Goal: Task Accomplishment & Management: Use online tool/utility

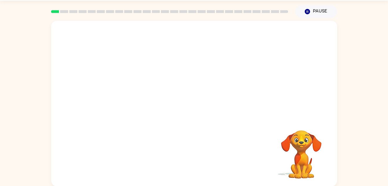
scroll to position [18, 0]
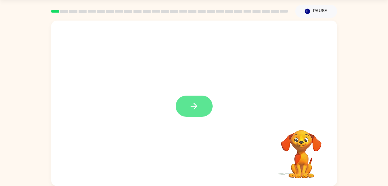
click at [194, 110] on icon "button" at bounding box center [194, 106] width 10 height 10
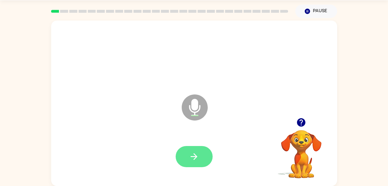
click at [193, 162] on button "button" at bounding box center [194, 156] width 37 height 21
click at [192, 152] on icon "button" at bounding box center [194, 156] width 10 height 10
click at [188, 154] on button "button" at bounding box center [194, 156] width 37 height 21
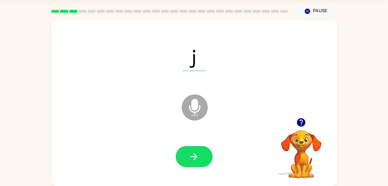
click at [193, 175] on div at bounding box center [194, 156] width 275 height 47
click at [189, 151] on button "button" at bounding box center [194, 156] width 37 height 21
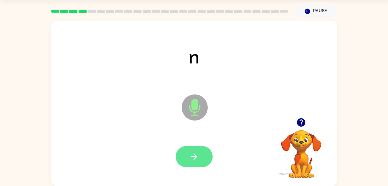
click at [187, 163] on button "button" at bounding box center [194, 156] width 37 height 21
click at [192, 166] on button "button" at bounding box center [194, 156] width 37 height 21
click at [193, 162] on button "button" at bounding box center [194, 156] width 37 height 21
click at [190, 157] on icon "button" at bounding box center [194, 156] width 10 height 10
click at [194, 152] on icon "button" at bounding box center [194, 156] width 10 height 10
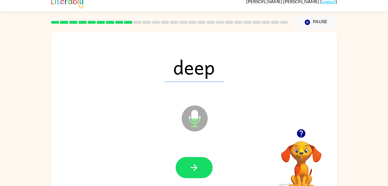
scroll to position [0, 0]
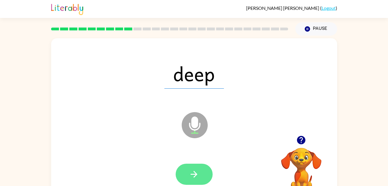
click at [195, 174] on icon "button" at bounding box center [194, 174] width 10 height 10
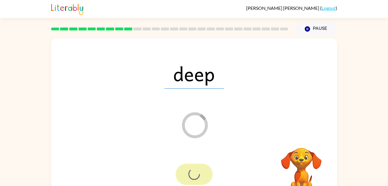
scroll to position [18, 0]
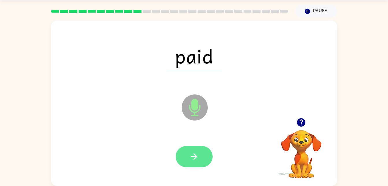
click at [192, 159] on icon "button" at bounding box center [194, 156] width 10 height 10
click at [186, 166] on button "button" at bounding box center [194, 156] width 37 height 21
click at [191, 159] on icon "button" at bounding box center [194, 156] width 10 height 10
click at [196, 163] on button "button" at bounding box center [194, 156] width 37 height 21
click at [193, 163] on button "button" at bounding box center [194, 156] width 37 height 21
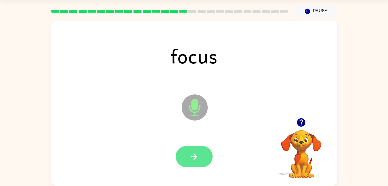
click at [193, 158] on icon "button" at bounding box center [194, 156] width 10 height 10
click at [202, 159] on button "button" at bounding box center [194, 156] width 37 height 21
click at [186, 160] on button "button" at bounding box center [194, 156] width 37 height 21
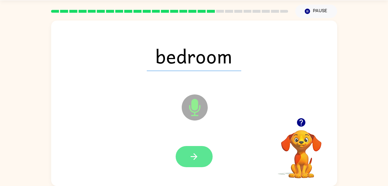
click at [195, 154] on icon "button" at bounding box center [194, 156] width 7 height 7
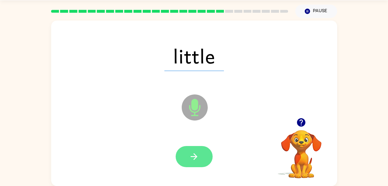
click at [188, 154] on button "button" at bounding box center [194, 156] width 37 height 21
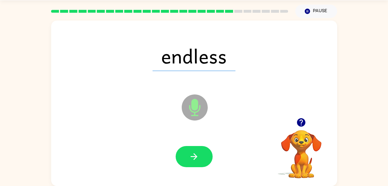
click at [193, 174] on div at bounding box center [194, 156] width 275 height 47
click at [196, 165] on button "button" at bounding box center [194, 156] width 37 height 21
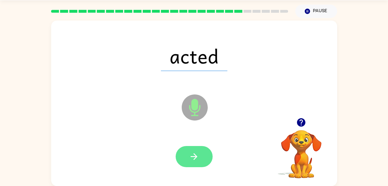
click at [196, 162] on button "button" at bounding box center [194, 156] width 37 height 21
click at [195, 160] on icon "button" at bounding box center [194, 156] width 10 height 10
click at [198, 157] on icon "button" at bounding box center [194, 156] width 10 height 10
click at [201, 161] on button "button" at bounding box center [194, 156] width 37 height 21
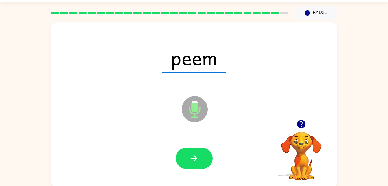
scroll to position [6, 0]
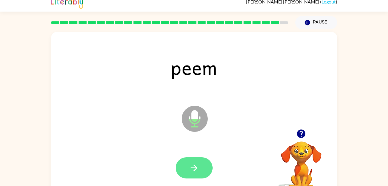
click at [196, 169] on icon "button" at bounding box center [194, 167] width 10 height 10
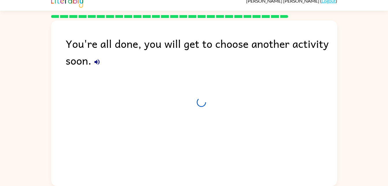
scroll to position [7, 0]
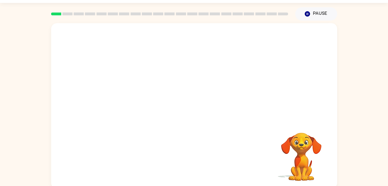
scroll to position [18, 0]
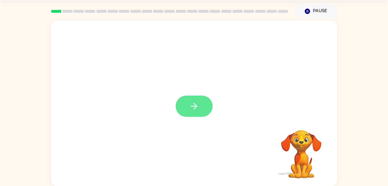
click at [189, 103] on icon "button" at bounding box center [194, 106] width 10 height 10
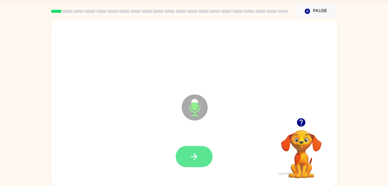
click at [194, 157] on icon "button" at bounding box center [194, 156] width 10 height 10
click at [193, 157] on icon "button" at bounding box center [194, 156] width 10 height 10
click at [197, 167] on button "button" at bounding box center [194, 156] width 37 height 21
click at [185, 164] on button "button" at bounding box center [194, 156] width 37 height 21
click at [194, 154] on icon "button" at bounding box center [194, 156] width 10 height 10
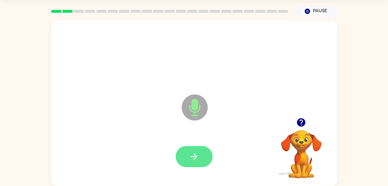
click at [189, 156] on button "button" at bounding box center [194, 156] width 37 height 21
click at [183, 151] on button "button" at bounding box center [194, 156] width 37 height 21
click at [197, 155] on icon "button" at bounding box center [194, 156] width 10 height 10
click at [198, 164] on button "button" at bounding box center [194, 156] width 37 height 21
click at [202, 159] on button "button" at bounding box center [194, 156] width 37 height 21
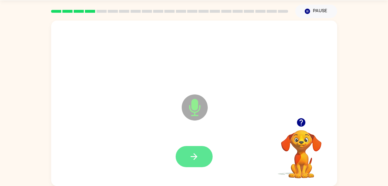
click at [202, 158] on button "button" at bounding box center [194, 156] width 37 height 21
click at [197, 159] on icon "button" at bounding box center [194, 156] width 10 height 10
click at [194, 159] on icon "button" at bounding box center [194, 156] width 7 height 7
click at [191, 152] on icon "button" at bounding box center [194, 156] width 10 height 10
click at [192, 162] on button "button" at bounding box center [194, 156] width 37 height 21
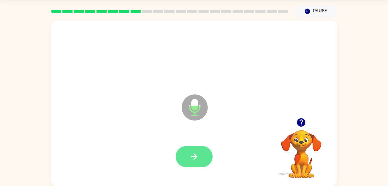
click at [206, 165] on button "button" at bounding box center [194, 156] width 37 height 21
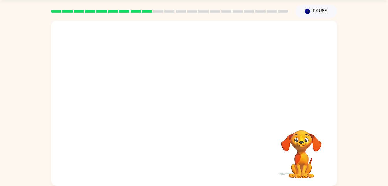
click at [102, 18] on div at bounding box center [170, 11] width 244 height 20
click at [112, 24] on div at bounding box center [194, 69] width 286 height 97
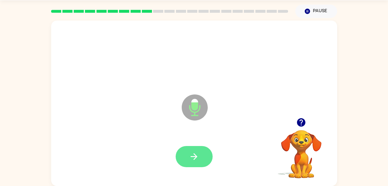
click at [196, 162] on button "button" at bounding box center [194, 156] width 37 height 21
click at [200, 160] on button "button" at bounding box center [194, 156] width 37 height 21
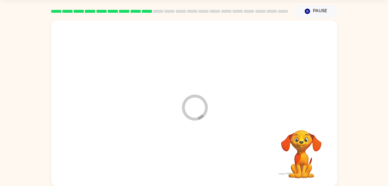
click at [192, 156] on div at bounding box center [194, 156] width 275 height 47
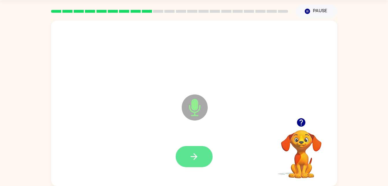
click at [196, 157] on icon "button" at bounding box center [194, 156] width 7 height 7
click at [196, 150] on button "button" at bounding box center [194, 156] width 37 height 21
click at [194, 156] on icon "button" at bounding box center [194, 156] width 7 height 7
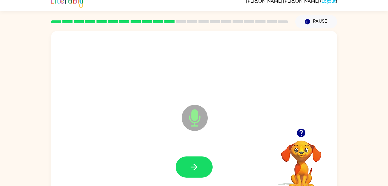
scroll to position [0, 0]
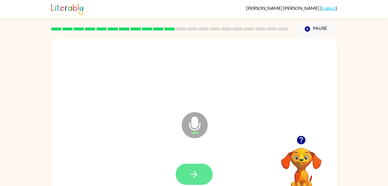
click at [189, 173] on icon "button" at bounding box center [194, 174] width 10 height 10
click at [195, 174] on icon "button" at bounding box center [194, 174] width 10 height 10
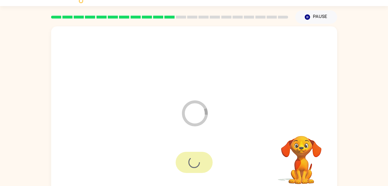
scroll to position [18, 0]
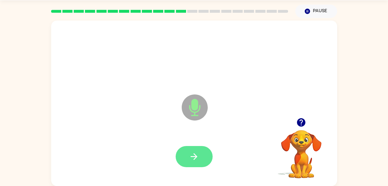
click at [189, 166] on button "button" at bounding box center [194, 156] width 37 height 21
click at [187, 155] on button "button" at bounding box center [194, 156] width 37 height 21
click at [197, 162] on button "button" at bounding box center [194, 156] width 37 height 21
click at [195, 160] on icon "button" at bounding box center [194, 156] width 10 height 10
click at [190, 158] on icon "button" at bounding box center [194, 156] width 10 height 10
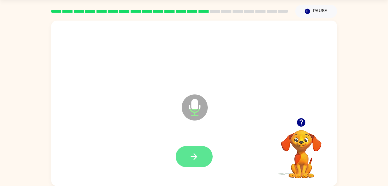
click at [183, 159] on button "button" at bounding box center [194, 156] width 37 height 21
click at [195, 165] on button "button" at bounding box center [194, 156] width 37 height 21
click at [195, 159] on icon "button" at bounding box center [194, 156] width 10 height 10
click at [190, 158] on icon "button" at bounding box center [194, 156] width 10 height 10
click at [201, 165] on button "button" at bounding box center [194, 156] width 37 height 21
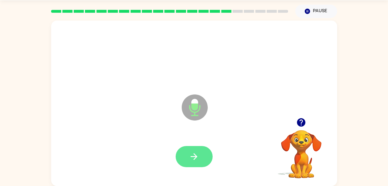
click at [194, 162] on button "button" at bounding box center [194, 156] width 37 height 21
click at [208, 163] on button "button" at bounding box center [194, 156] width 37 height 21
click at [194, 152] on icon "button" at bounding box center [194, 156] width 10 height 10
click at [190, 160] on icon "button" at bounding box center [194, 156] width 10 height 10
click at [192, 164] on button "button" at bounding box center [194, 156] width 37 height 21
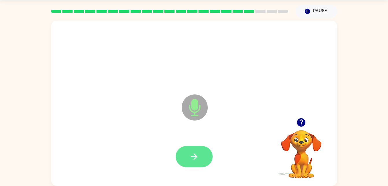
click at [191, 160] on icon "button" at bounding box center [194, 156] width 10 height 10
click at [191, 156] on icon "button" at bounding box center [194, 156] width 7 height 7
click at [191, 152] on icon "button" at bounding box center [194, 156] width 10 height 10
click at [187, 151] on button "button" at bounding box center [194, 156] width 37 height 21
click at [197, 158] on icon "button" at bounding box center [194, 156] width 10 height 10
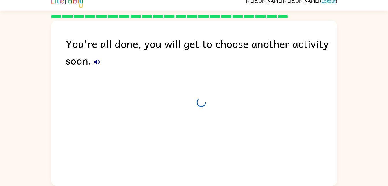
scroll to position [7, 0]
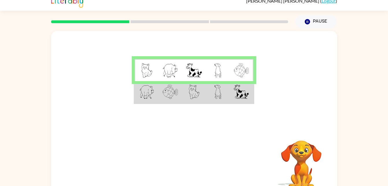
scroll to position [18, 0]
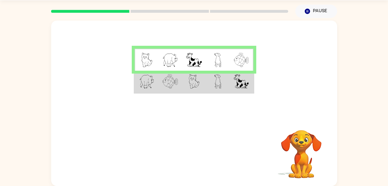
click at [198, 79] on img at bounding box center [194, 81] width 11 height 14
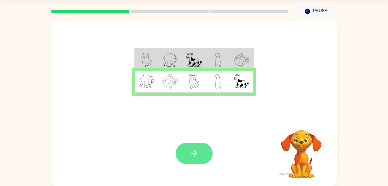
click at [198, 155] on icon "button" at bounding box center [194, 153] width 10 height 10
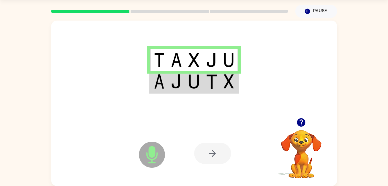
click at [215, 163] on div at bounding box center [212, 153] width 37 height 21
click at [217, 155] on div at bounding box center [212, 153] width 37 height 21
click at [213, 153] on div at bounding box center [212, 153] width 37 height 21
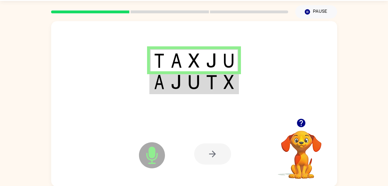
scroll to position [16, 0]
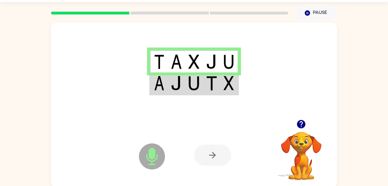
click at [147, 170] on icon "Microphone The Microphone is here when it is your turn to talk" at bounding box center [181, 163] width 87 height 43
click at [153, 167] on icon at bounding box center [152, 156] width 26 height 26
click at [208, 157] on div at bounding box center [212, 154] width 37 height 21
click at [175, 80] on img at bounding box center [176, 83] width 11 height 14
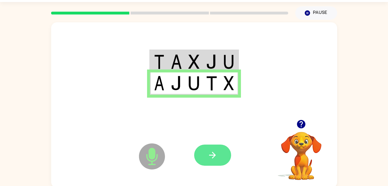
click at [213, 159] on icon "button" at bounding box center [213, 155] width 10 height 10
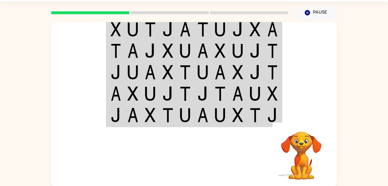
scroll to position [18, 0]
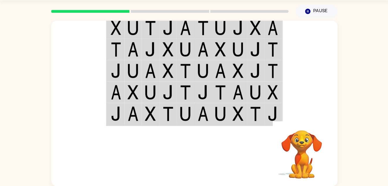
click at [231, 35] on td at bounding box center [238, 27] width 18 height 22
click at [261, 34] on td at bounding box center [256, 27] width 18 height 22
click at [264, 34] on td at bounding box center [273, 27] width 18 height 22
click at [259, 29] on img at bounding box center [255, 28] width 11 height 14
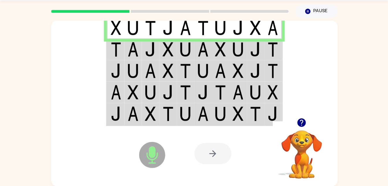
click at [253, 39] on td at bounding box center [256, 48] width 18 height 21
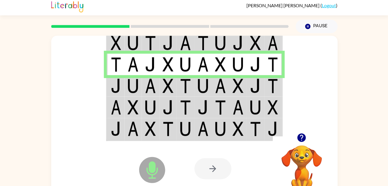
scroll to position [0, 0]
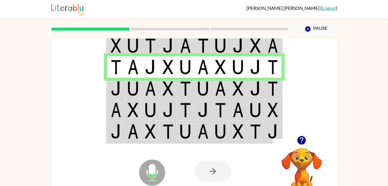
click at [128, 90] on img at bounding box center [133, 88] width 11 height 14
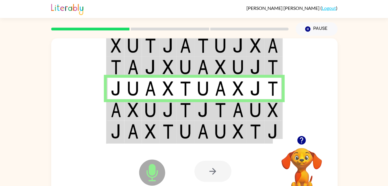
click at [123, 117] on td at bounding box center [116, 109] width 18 height 21
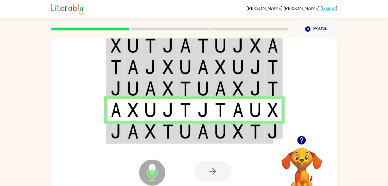
click at [126, 111] on td at bounding box center [133, 109] width 18 height 21
click at [149, 129] on img at bounding box center [150, 131] width 11 height 14
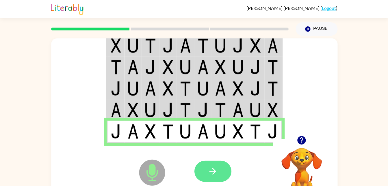
click at [212, 168] on icon "button" at bounding box center [213, 171] width 10 height 10
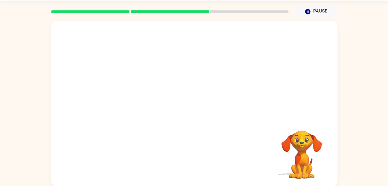
scroll to position [18, 0]
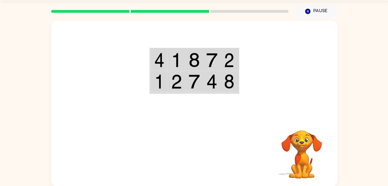
click at [181, 66] on img at bounding box center [176, 60] width 11 height 14
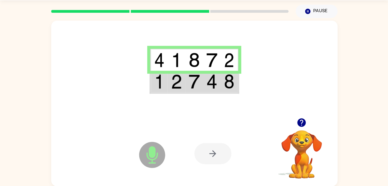
click at [180, 82] on img at bounding box center [176, 81] width 11 height 14
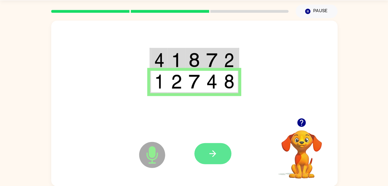
click at [215, 150] on icon "button" at bounding box center [213, 153] width 10 height 10
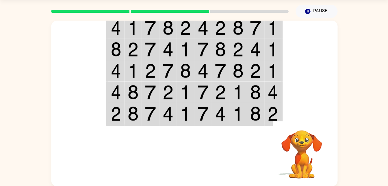
click at [261, 29] on td at bounding box center [256, 27] width 18 height 22
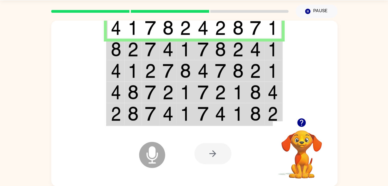
click at [250, 34] on img at bounding box center [255, 28] width 11 height 14
click at [125, 60] on td at bounding box center [133, 70] width 18 height 21
click at [114, 49] on img at bounding box center [116, 49] width 10 height 14
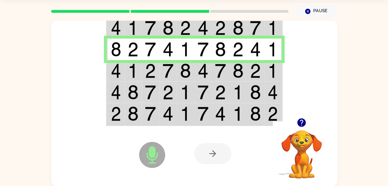
click at [218, 62] on td at bounding box center [221, 70] width 18 height 21
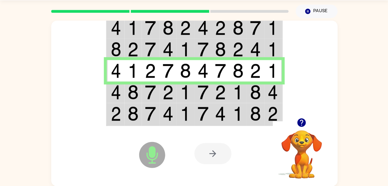
click at [262, 56] on td at bounding box center [256, 48] width 18 height 21
click at [117, 97] on img at bounding box center [116, 92] width 10 height 14
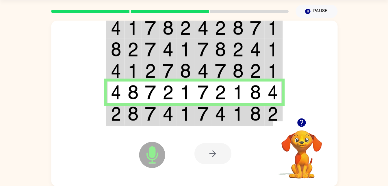
click at [146, 98] on img at bounding box center [150, 92] width 11 height 14
click at [125, 122] on div "Microphone The Microphone is here when it is your turn to talk" at bounding box center [138, 140] width 58 height 38
click at [113, 118] on img at bounding box center [116, 113] width 10 height 14
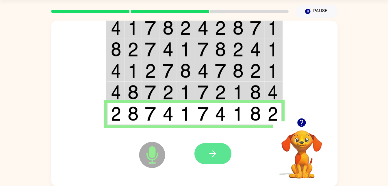
click at [210, 156] on icon "button" at bounding box center [213, 153] width 10 height 10
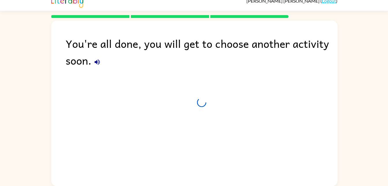
scroll to position [7, 0]
